Goal: Register for event/course

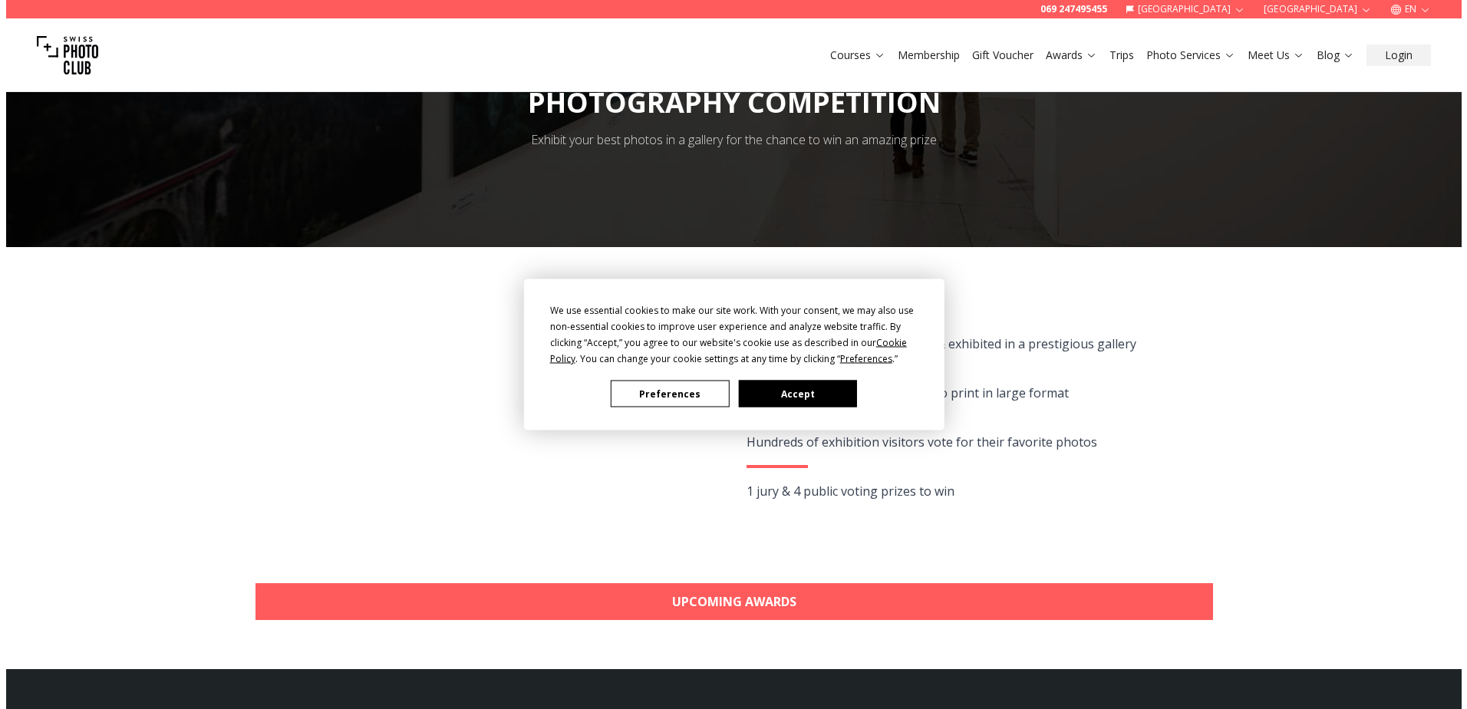
scroll to position [153, 0]
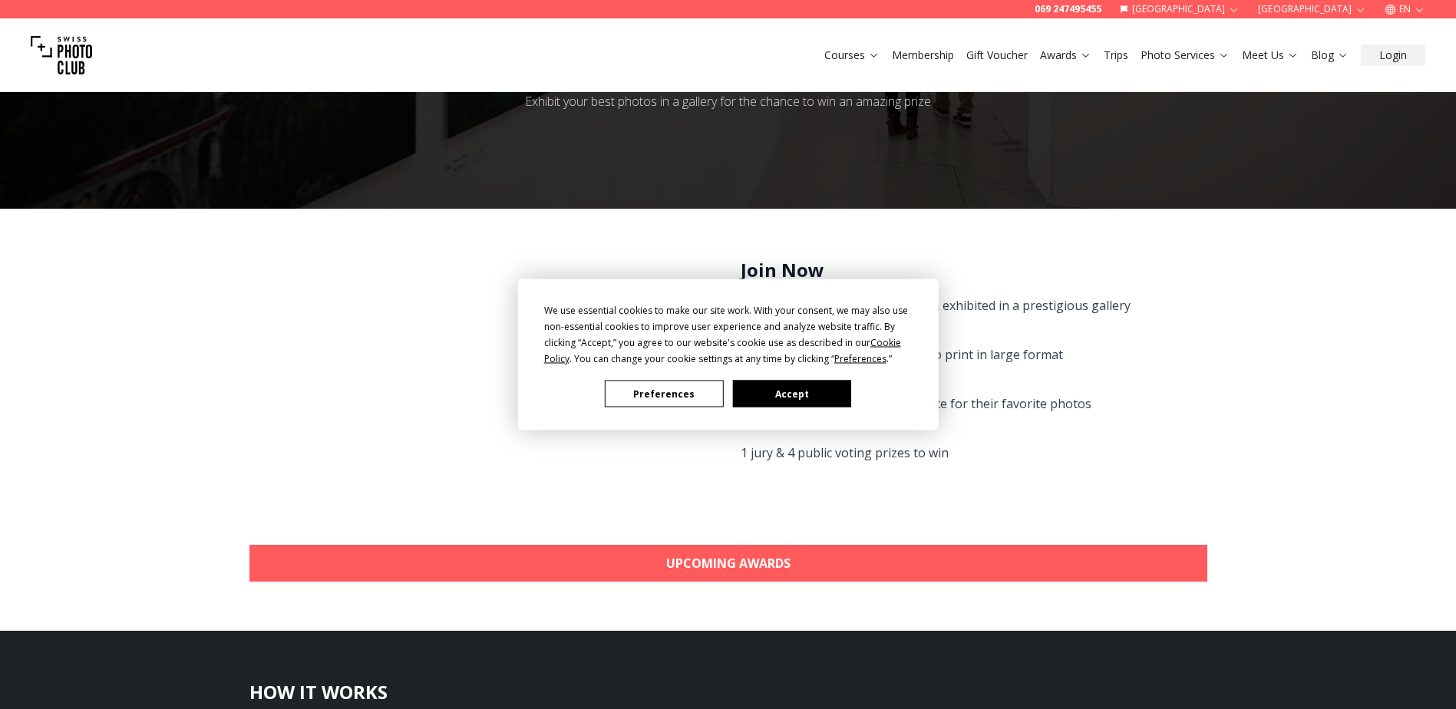
click at [679, 392] on button "Preferences" at bounding box center [664, 394] width 118 height 27
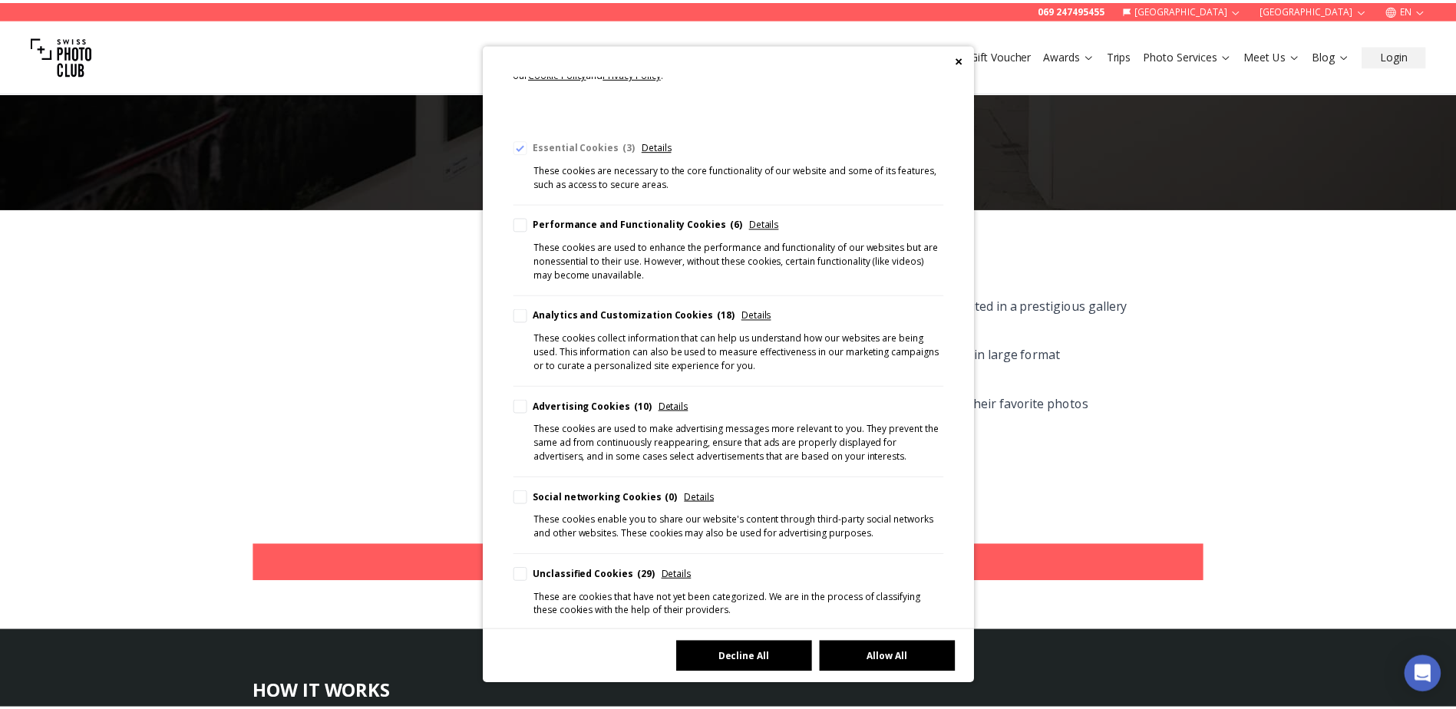
scroll to position [105, 0]
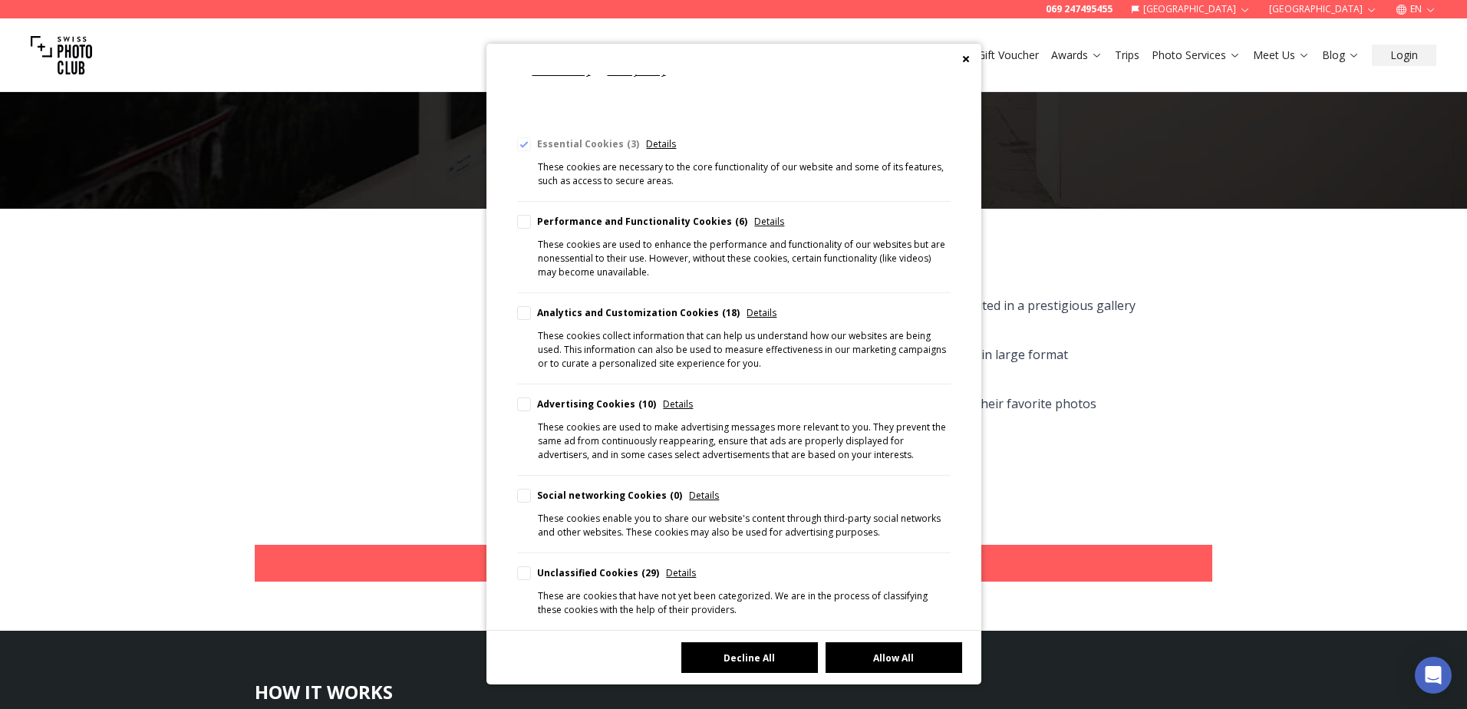
click at [756, 655] on button "Decline All" at bounding box center [750, 657] width 137 height 31
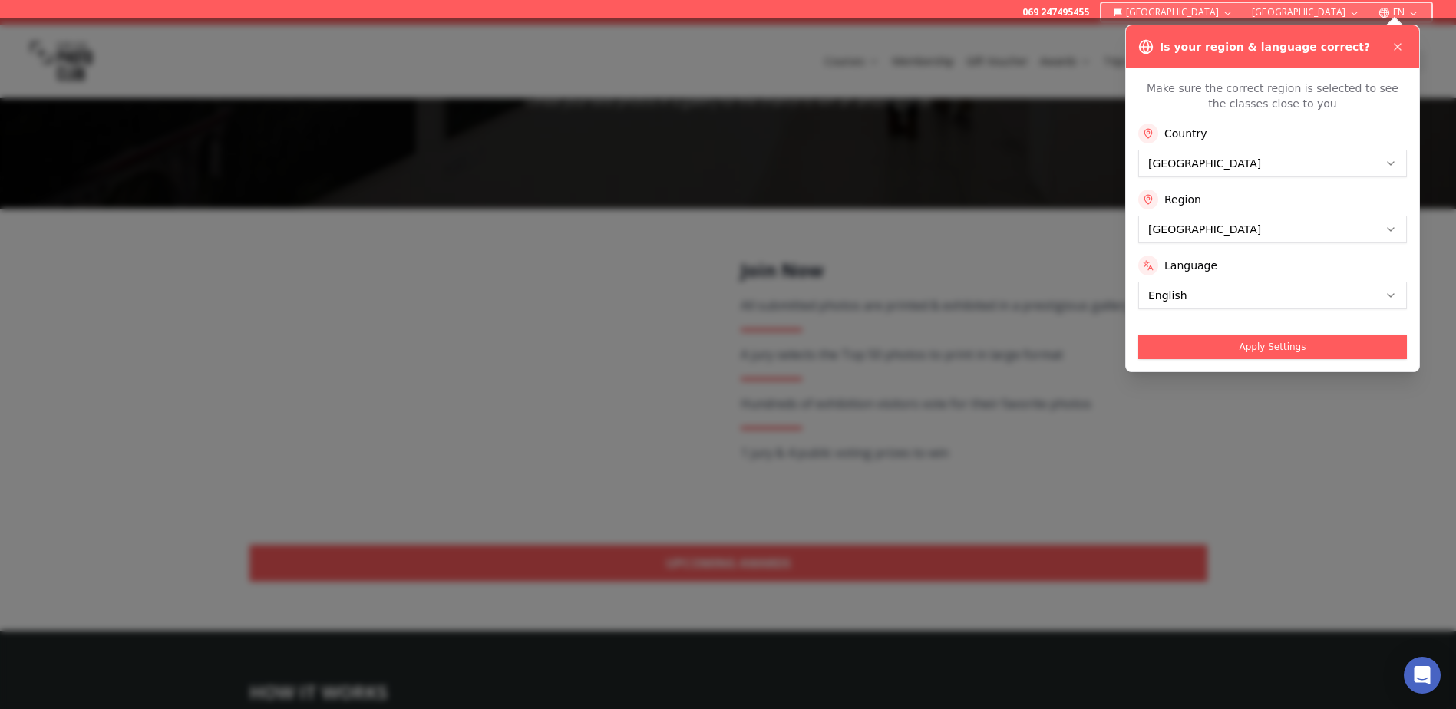
click at [1238, 348] on button "Apply Settings" at bounding box center [1272, 347] width 269 height 25
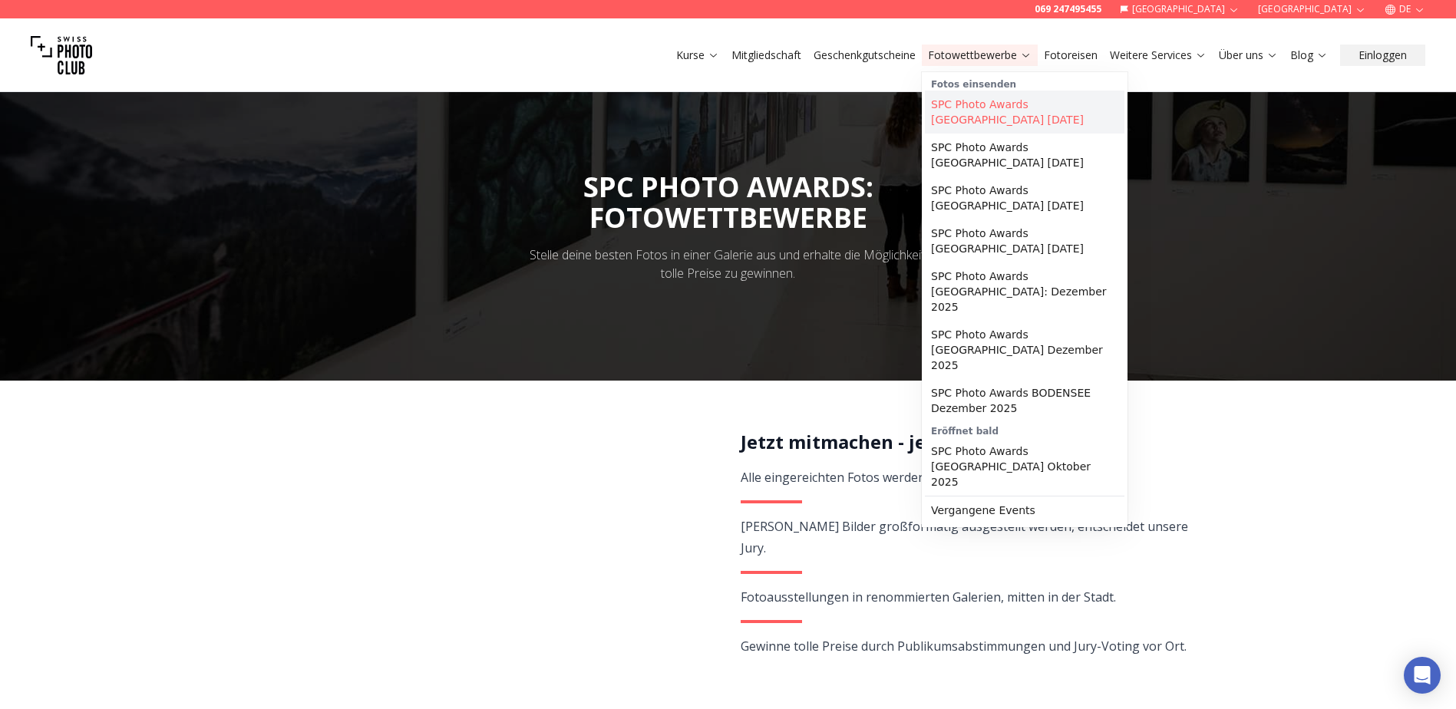
drag, startPoint x: 982, startPoint y: 109, endPoint x: 1071, endPoint y: 129, distance: 91.2
click at [982, 109] on link "SPC Photo Awards [GEOGRAPHIC_DATA] [DATE]" at bounding box center [1025, 112] width 200 height 43
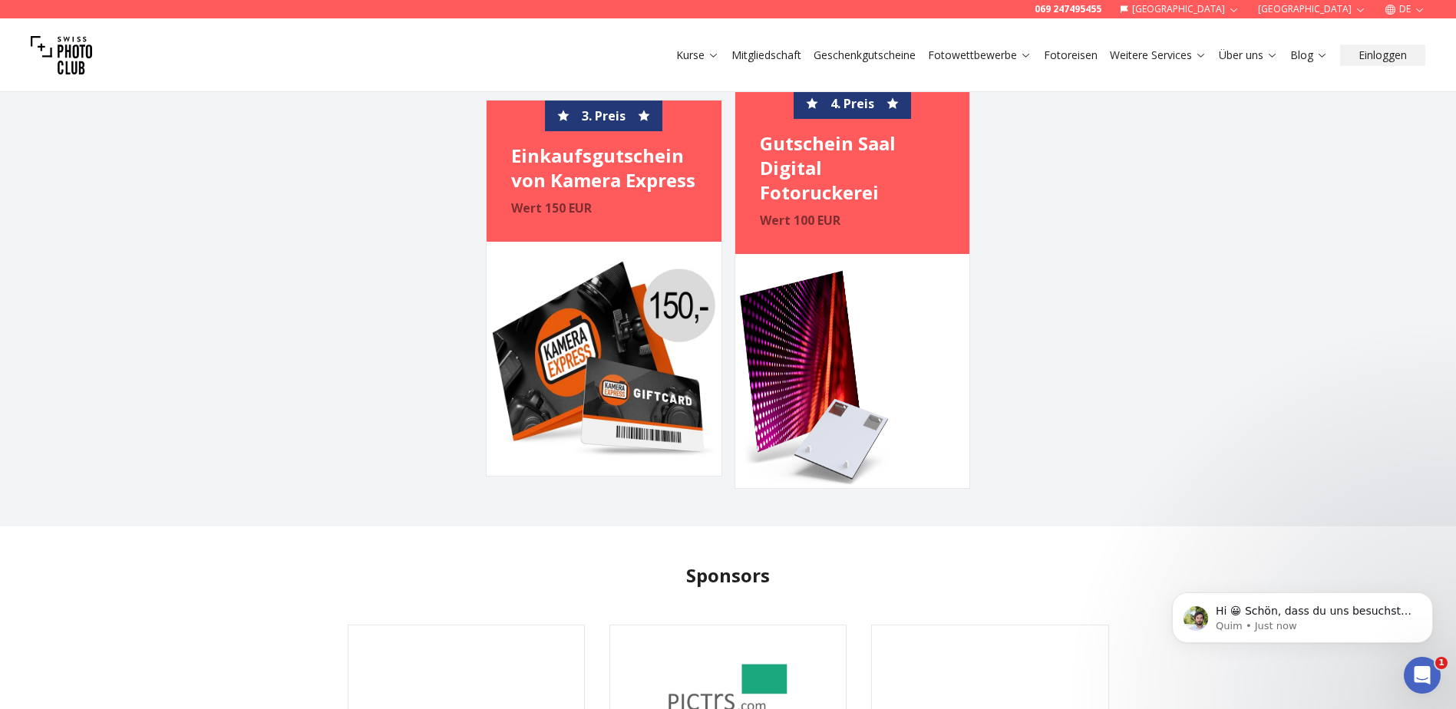
scroll to position [3933, 0]
